Goal: Navigation & Orientation: Find specific page/section

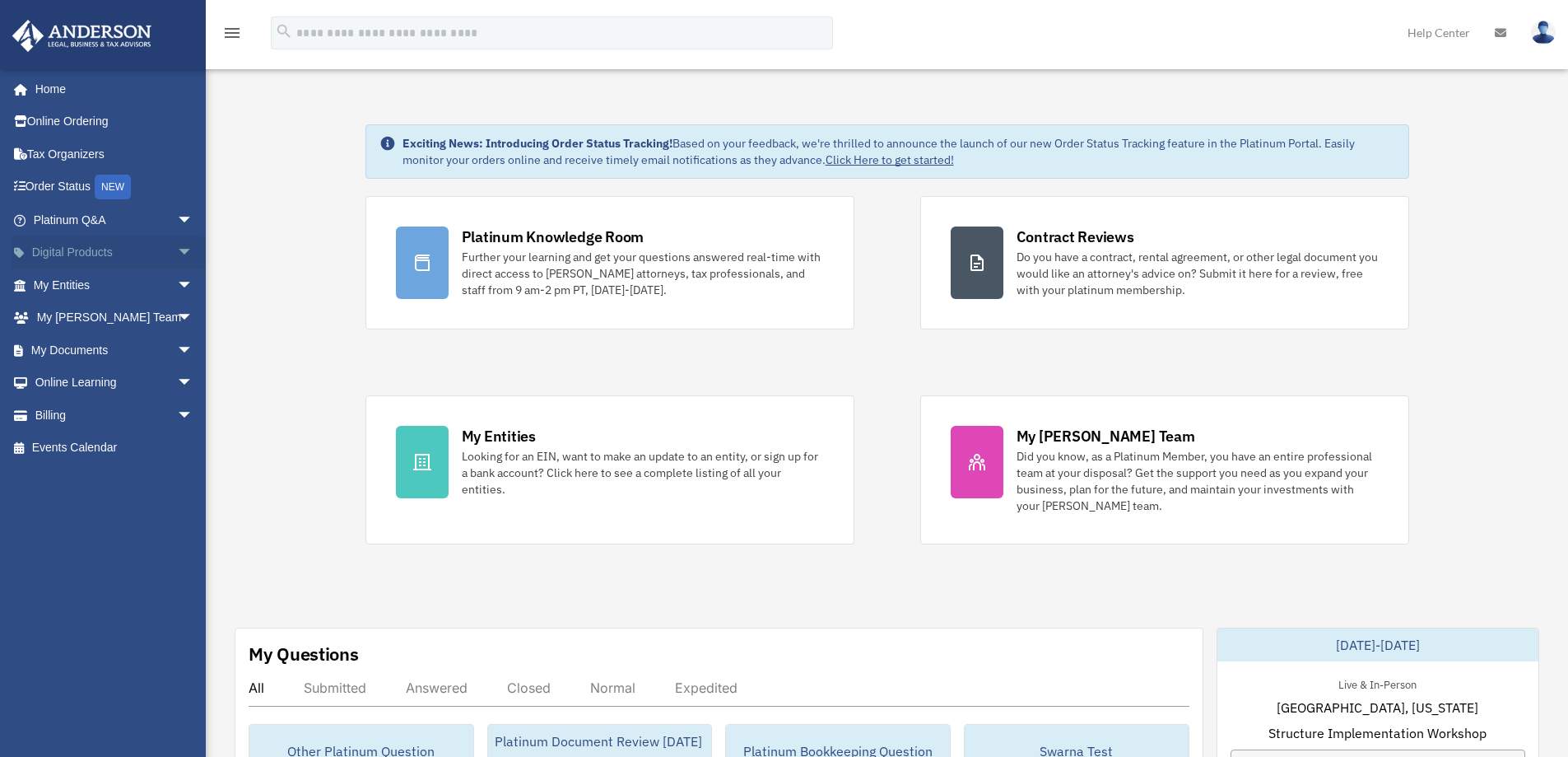
click at [177, 257] on span "arrow_drop_down" at bounding box center [193, 253] width 33 height 34
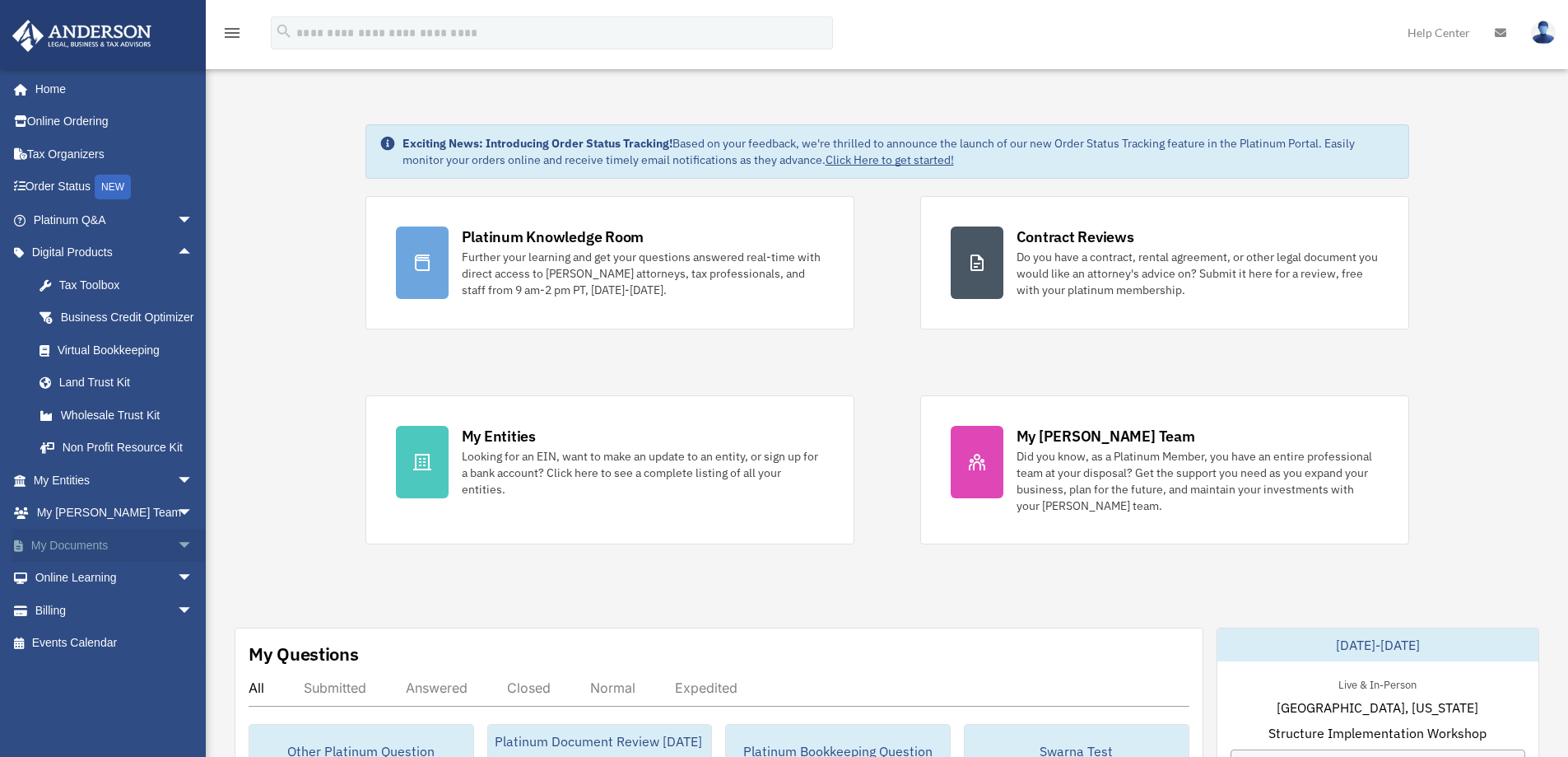
click at [177, 559] on span "arrow_drop_down" at bounding box center [193, 545] width 33 height 34
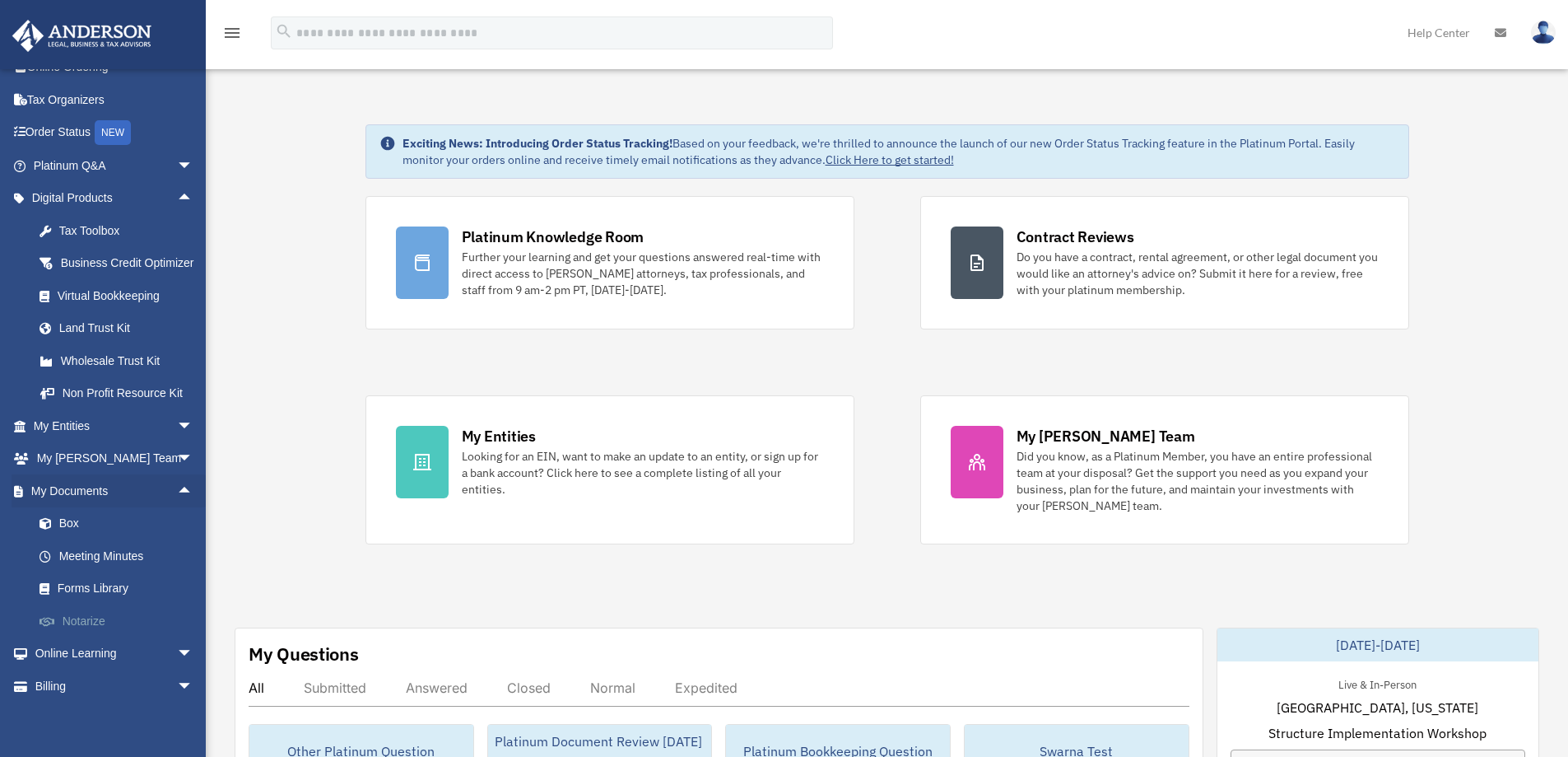
scroll to position [112, 0]
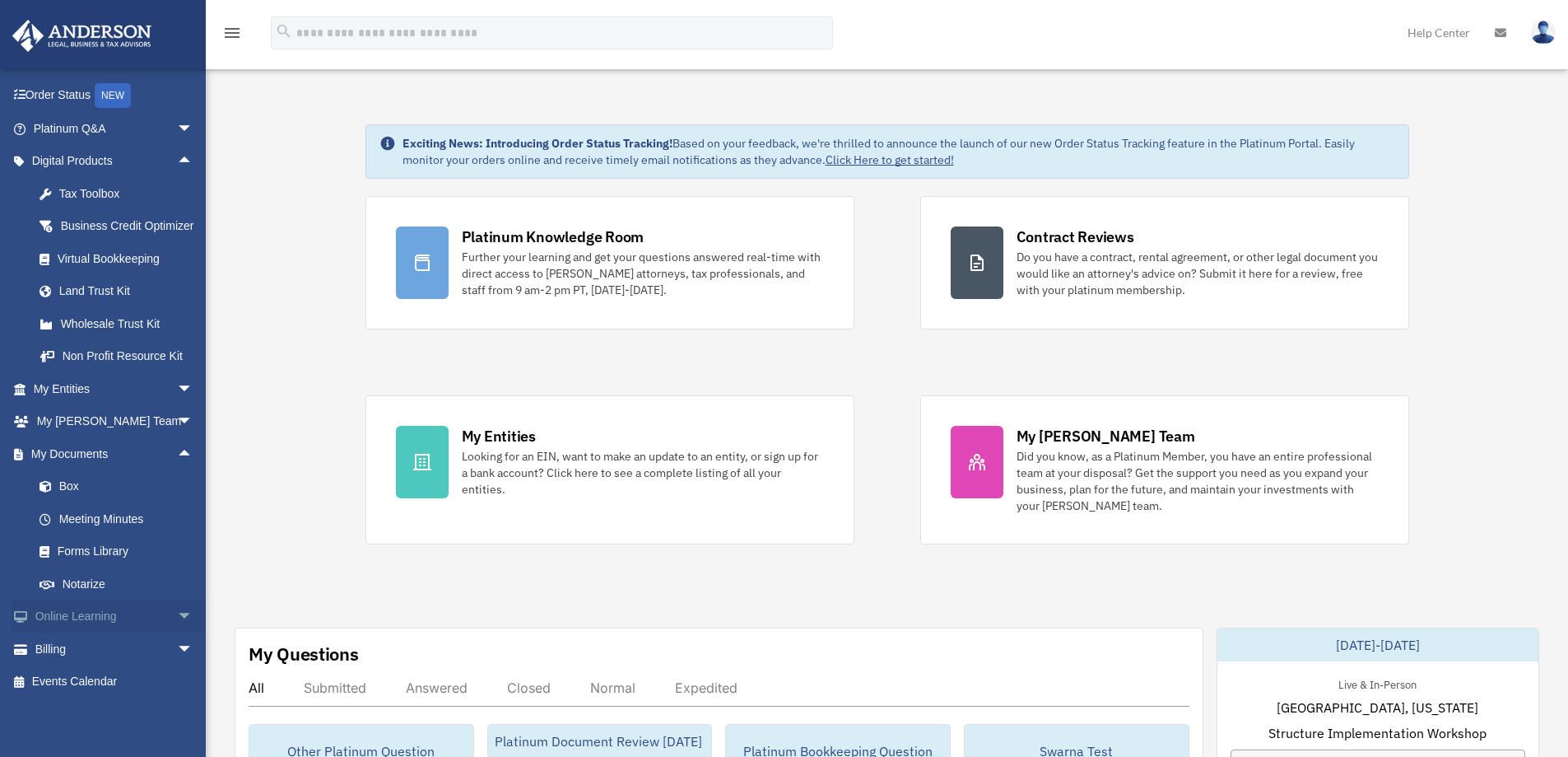
click at [177, 614] on span "arrow_drop_down" at bounding box center [193, 617] width 33 height 34
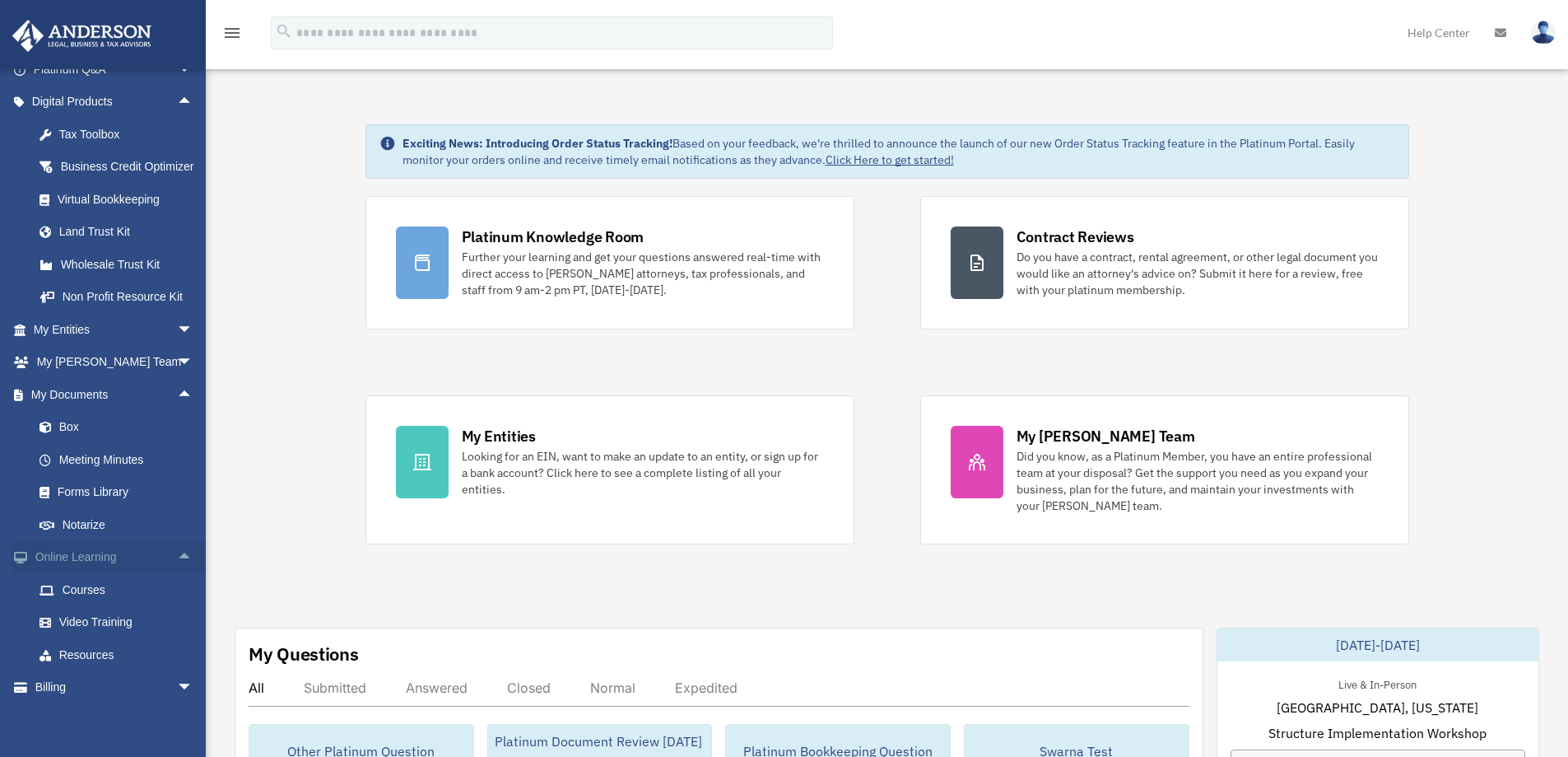
scroll to position [209, 0]
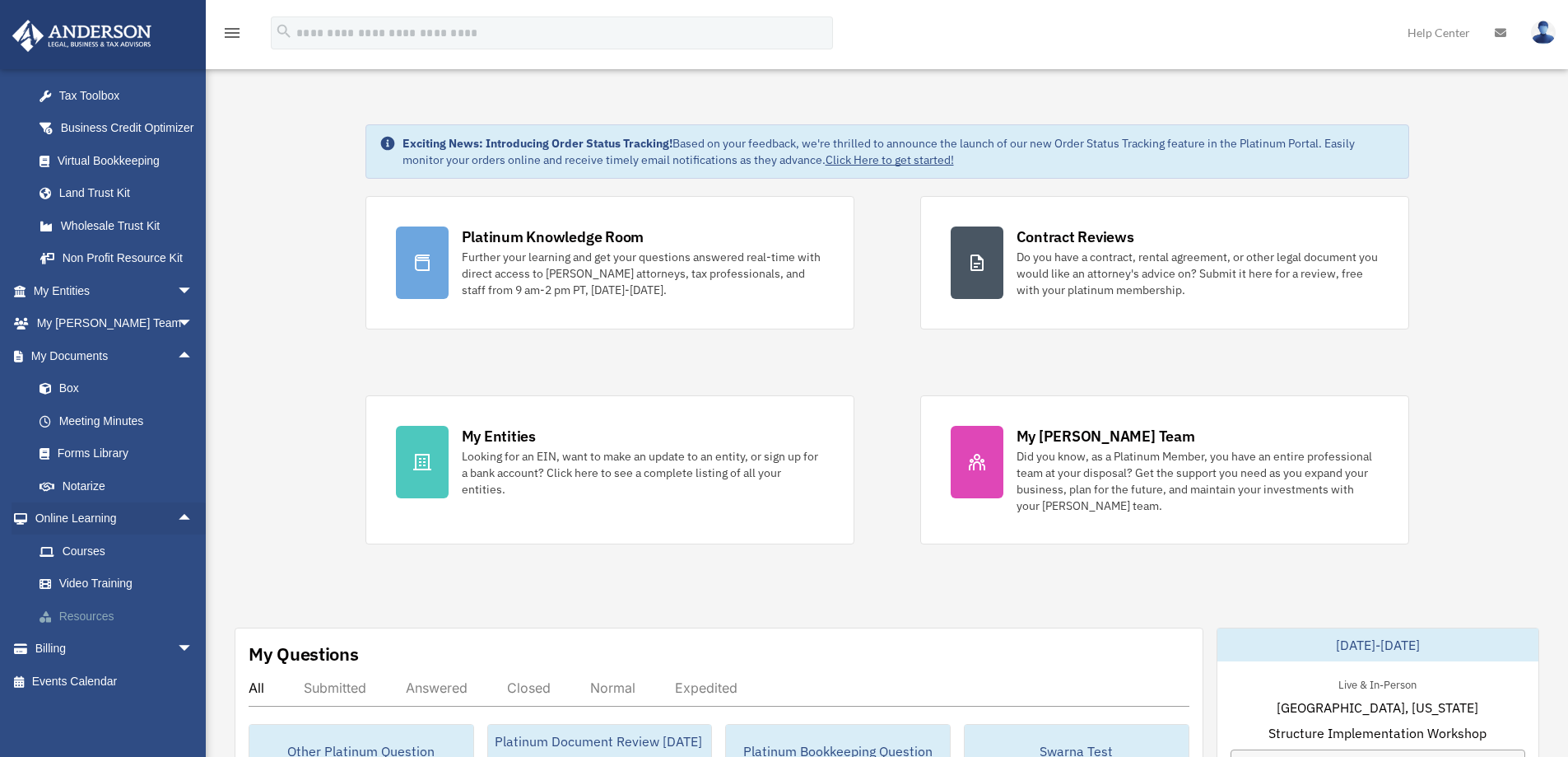
click at [108, 613] on link "Resources" at bounding box center [120, 616] width 195 height 33
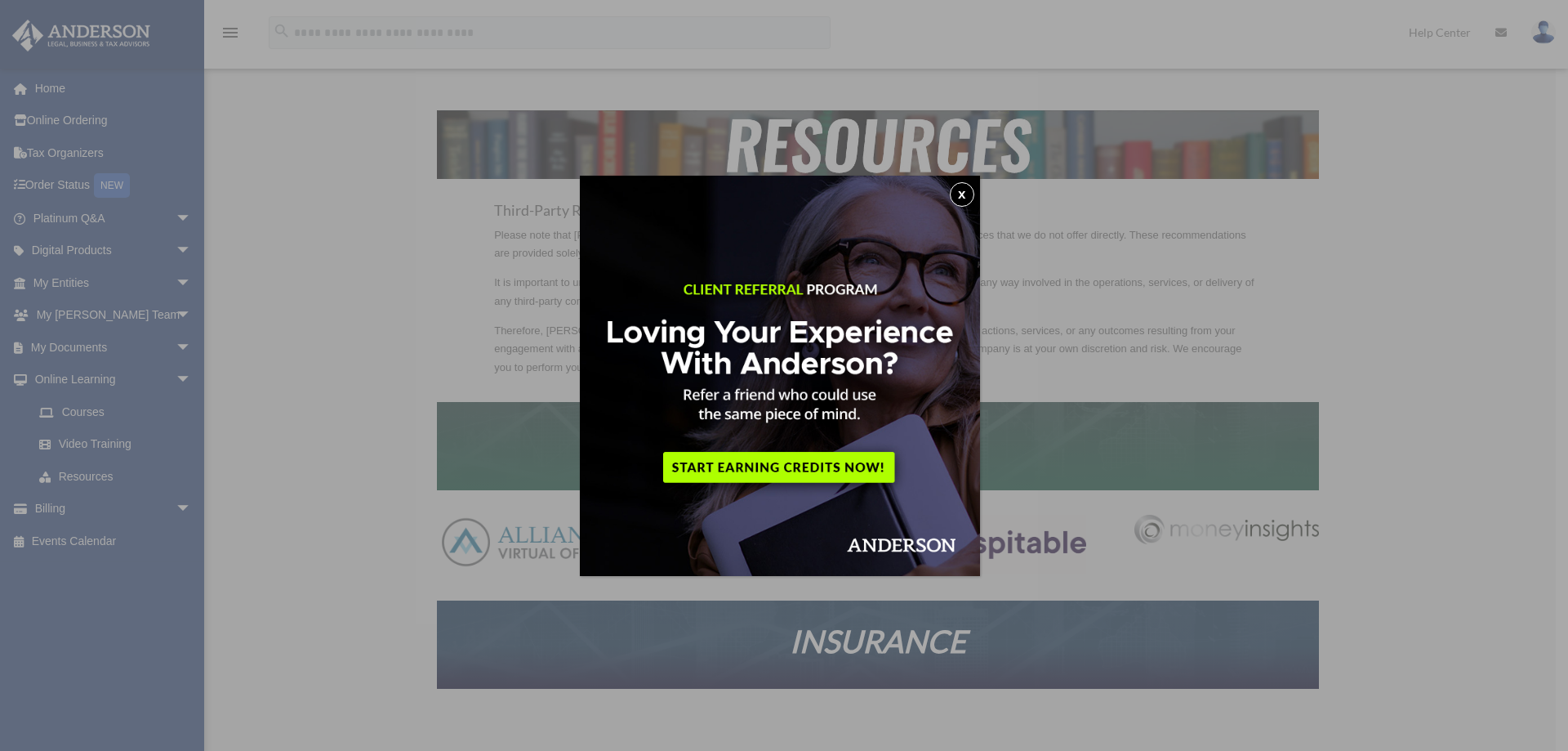
click at [963, 187] on button "x" at bounding box center [961, 194] width 25 height 25
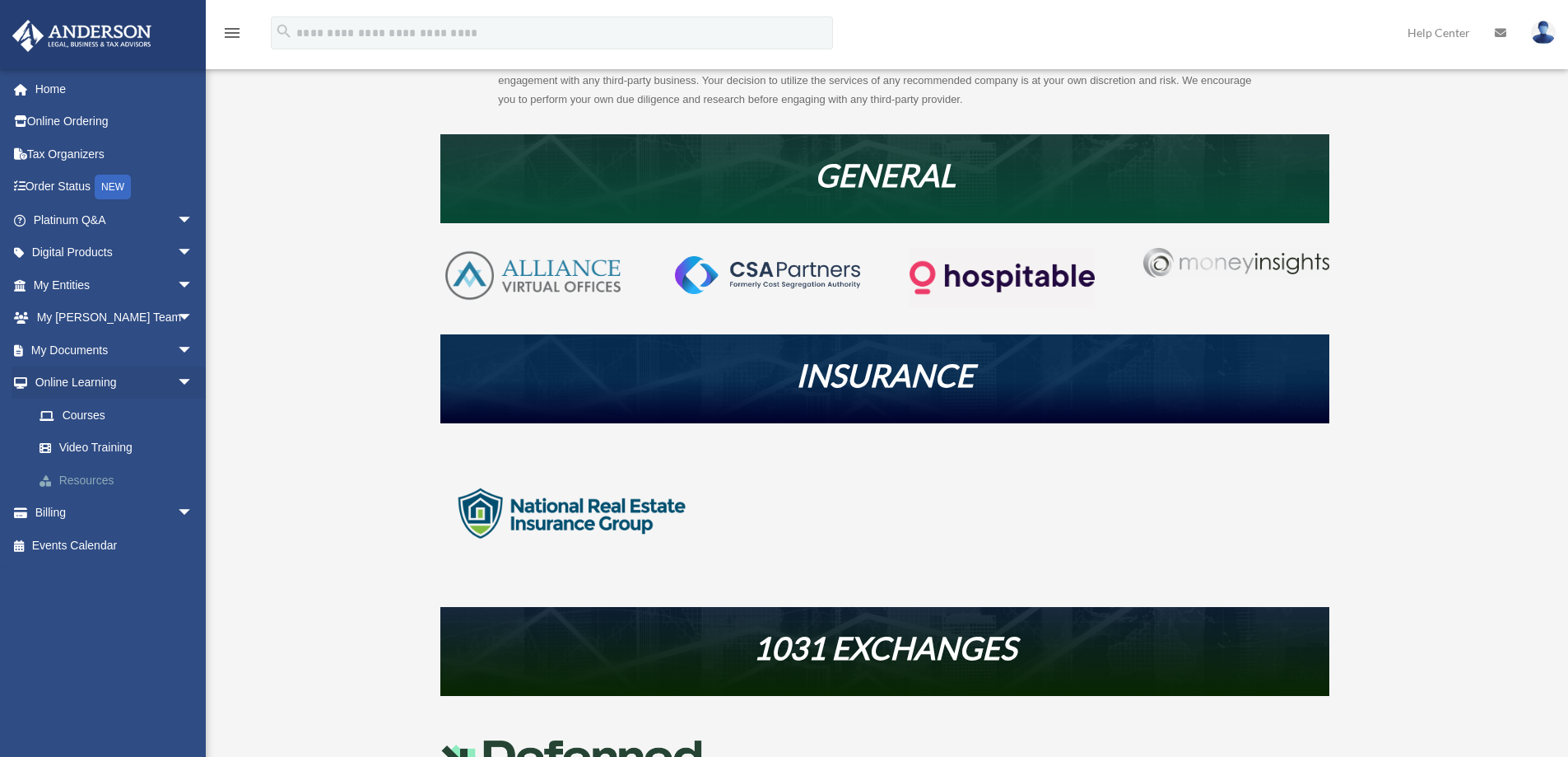
scroll to position [329, 0]
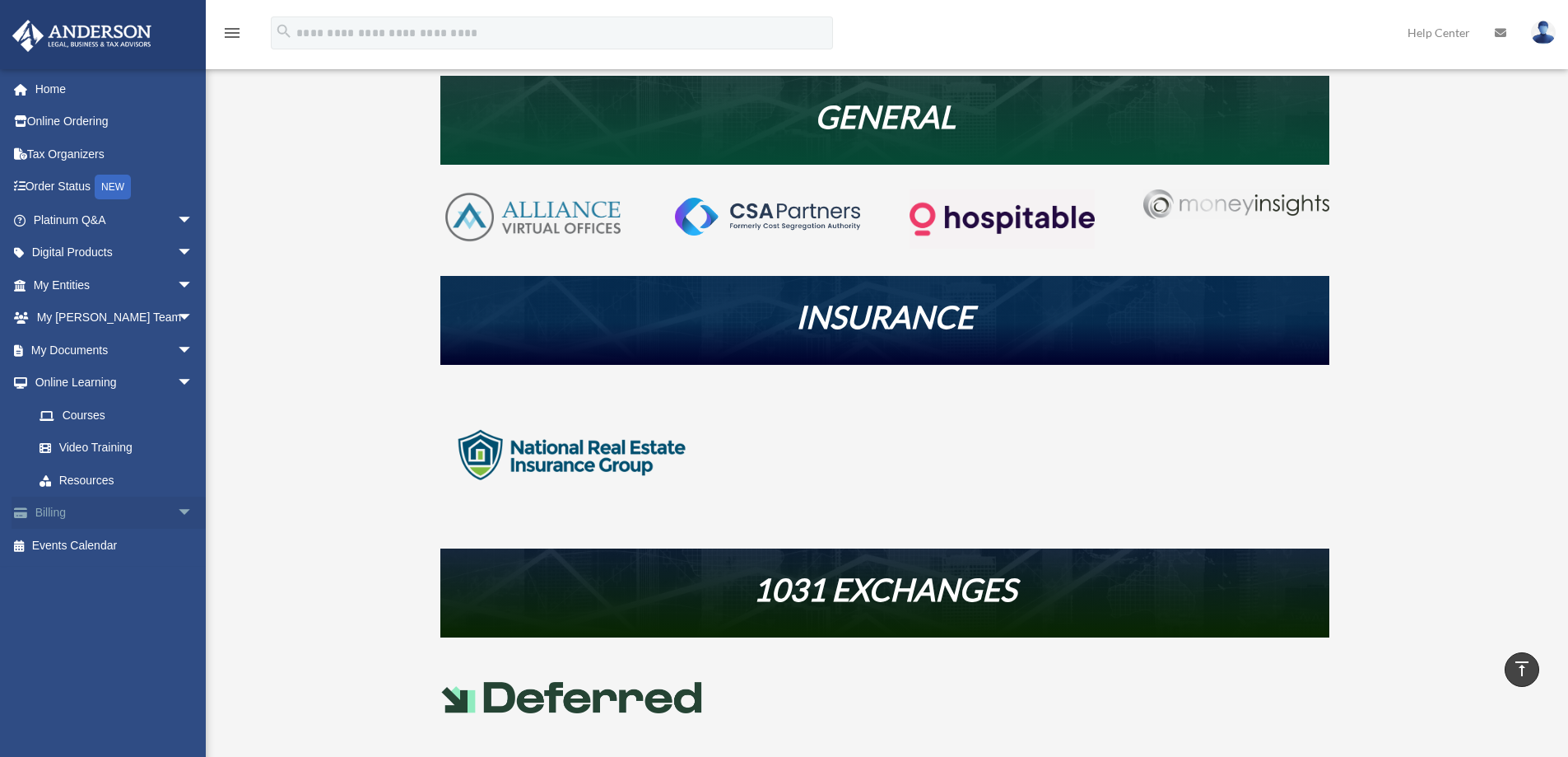
click at [177, 506] on span "arrow_drop_down" at bounding box center [193, 513] width 33 height 34
